Goal: Task Accomplishment & Management: Manage account settings

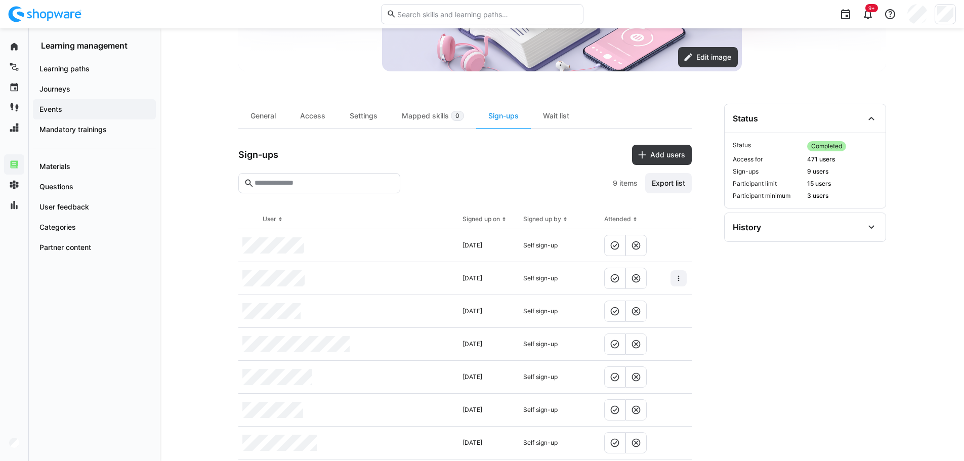
scroll to position [253, 0]
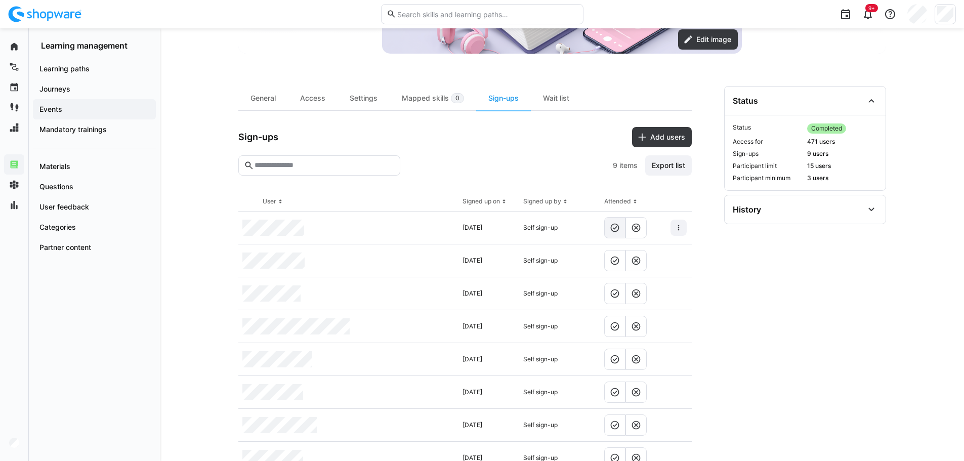
click at [615, 227] on eds-icon at bounding box center [615, 228] width 10 height 10
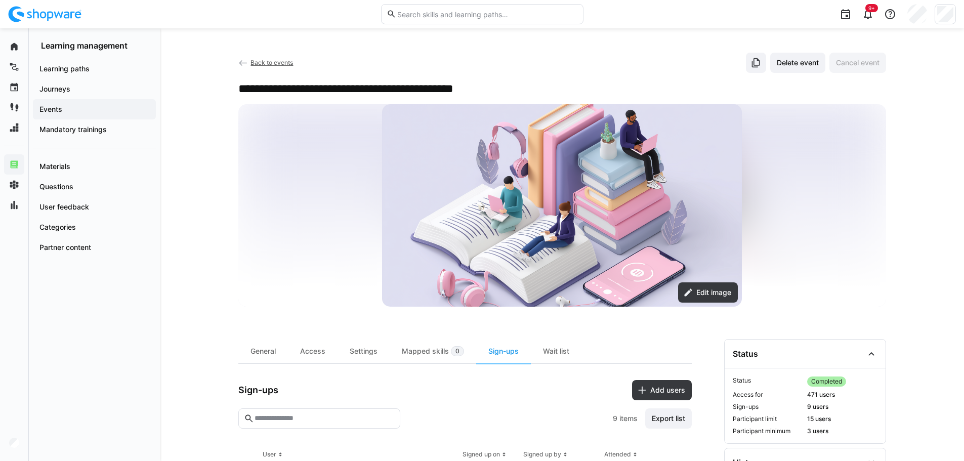
scroll to position [304, 0]
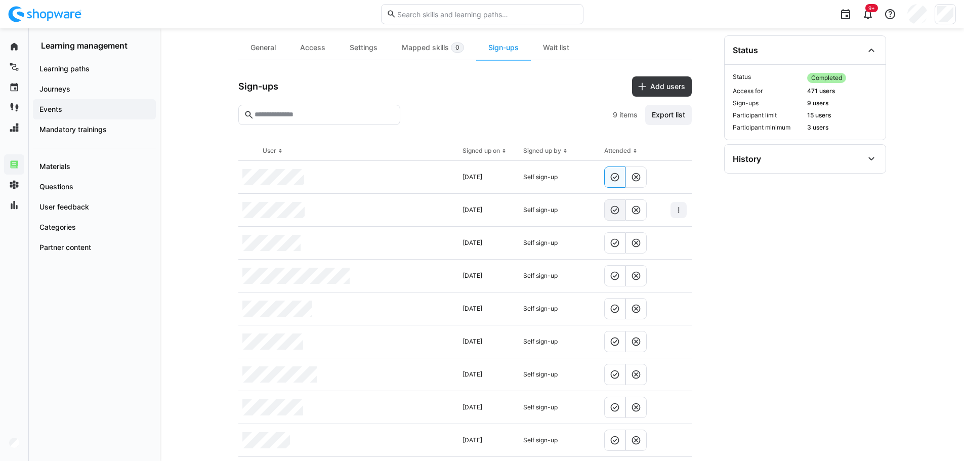
click at [616, 212] on eds-icon at bounding box center [615, 210] width 10 height 10
click at [615, 237] on eds-button-option at bounding box center [614, 242] width 21 height 21
click at [615, 274] on eds-icon at bounding box center [615, 276] width 10 height 10
click at [616, 305] on eds-icon at bounding box center [615, 309] width 10 height 10
click at [613, 309] on eds-icon at bounding box center [615, 309] width 10 height 10
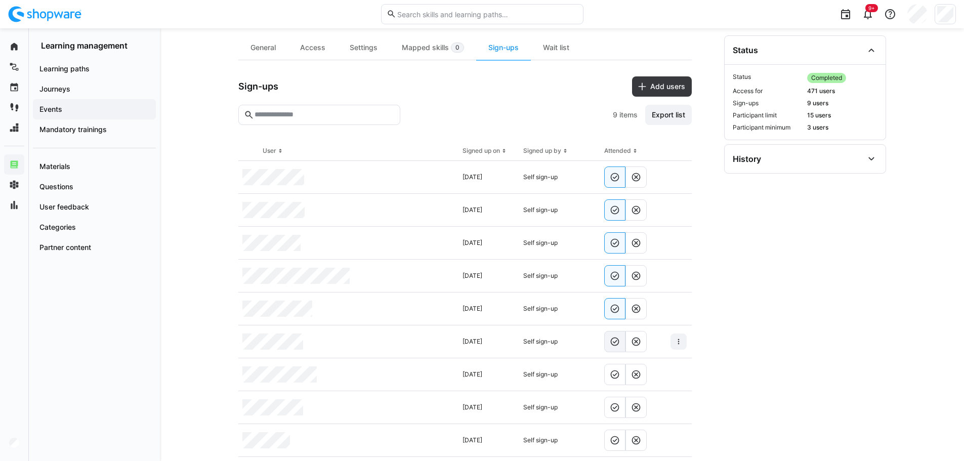
click at [615, 341] on eds-icon at bounding box center [615, 342] width 10 height 10
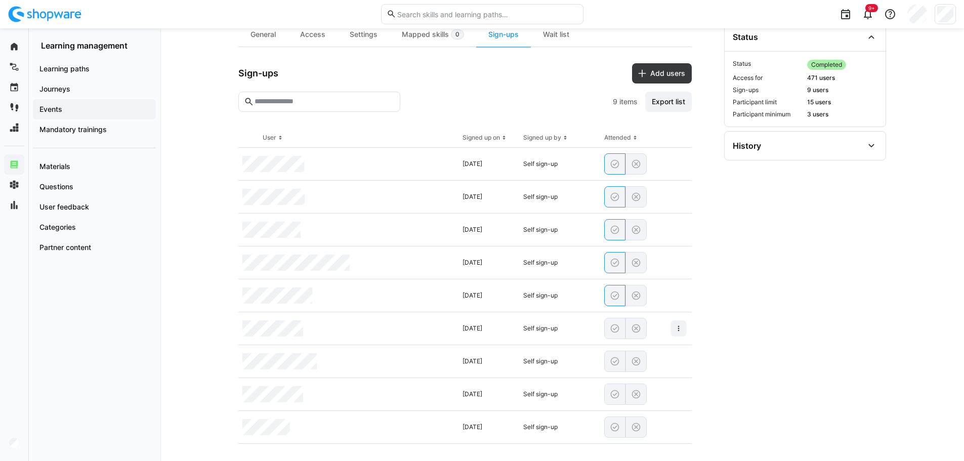
scroll to position [324, 0]
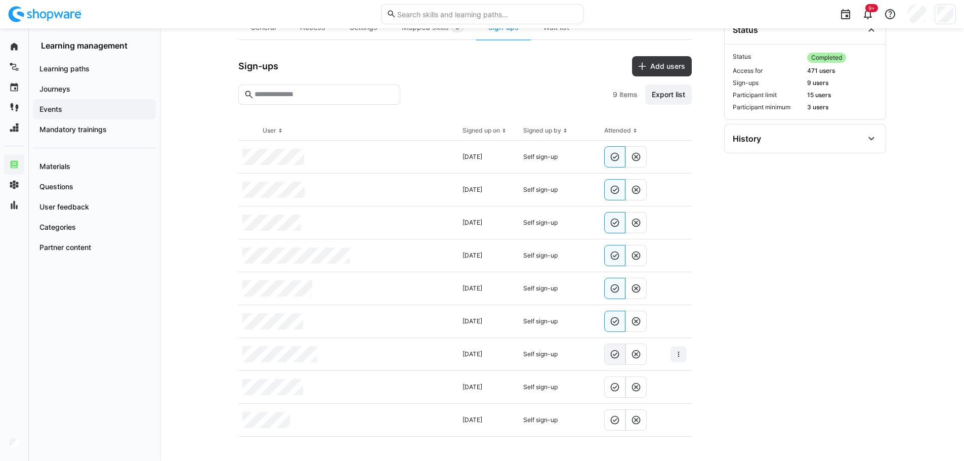
click at [614, 354] on eds-icon at bounding box center [615, 354] width 10 height 10
click at [616, 389] on eds-icon at bounding box center [615, 387] width 10 height 10
click at [617, 421] on eds-icon at bounding box center [615, 420] width 10 height 10
